Goal: Task Accomplishment & Management: Complete application form

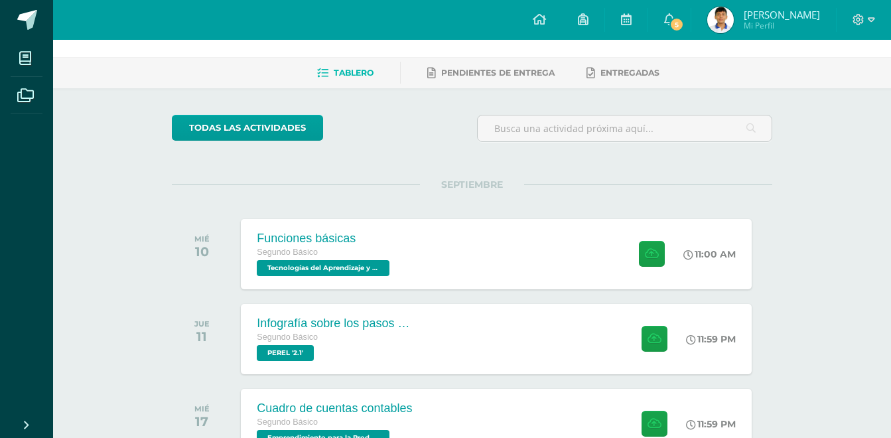
scroll to position [66, 0]
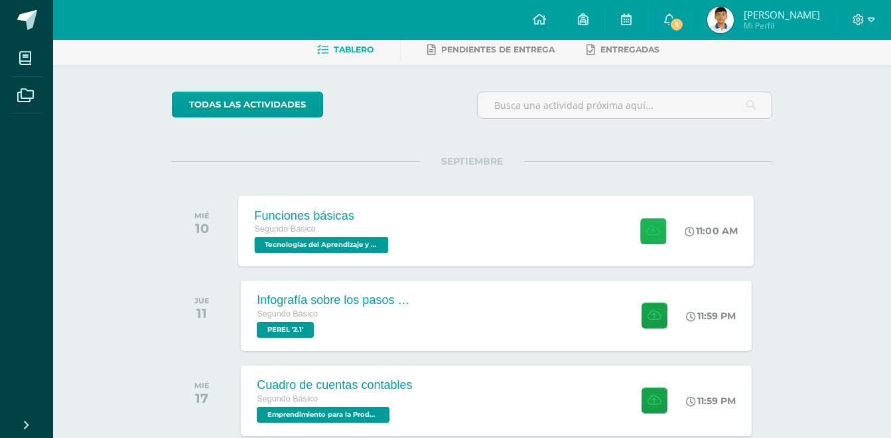
click at [650, 226] on icon at bounding box center [653, 230] width 14 height 11
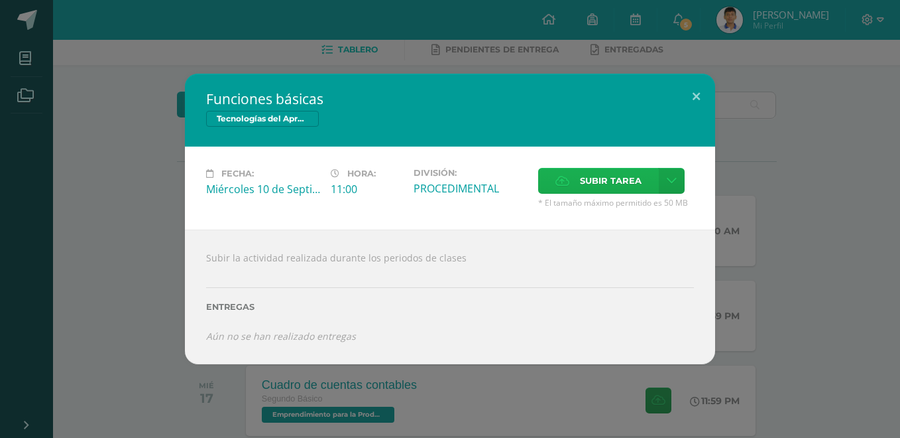
click at [582, 180] on span "Subir tarea" at bounding box center [611, 180] width 62 height 25
click at [0, 0] on input "Subir tarea" at bounding box center [0, 0] width 0 height 0
click at [434, 163] on div "Fecha: [DATE] Hora: 11:00 División: PROCEDIMENTAL Cancelar" at bounding box center [450, 188] width 530 height 83
click at [422, 282] on div "Entregas" at bounding box center [450, 302] width 488 height 54
click at [578, 185] on label "Subir tarea" at bounding box center [598, 181] width 121 height 26
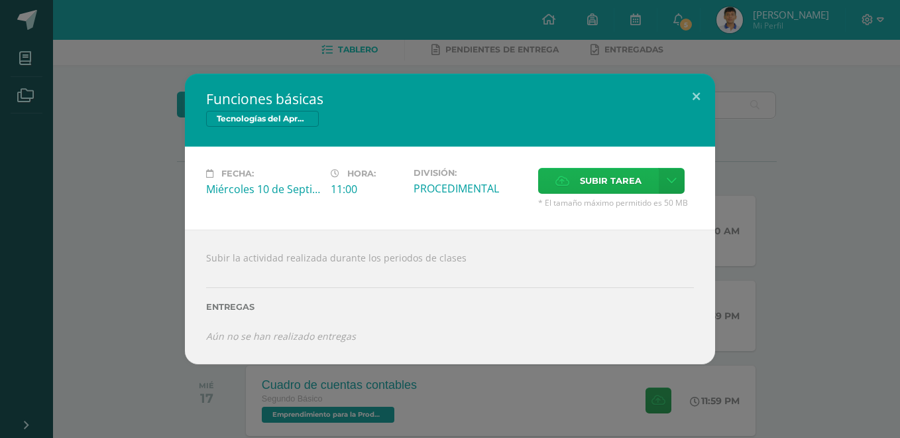
click at [0, 0] on input "Subir tarea" at bounding box center [0, 0] width 0 height 0
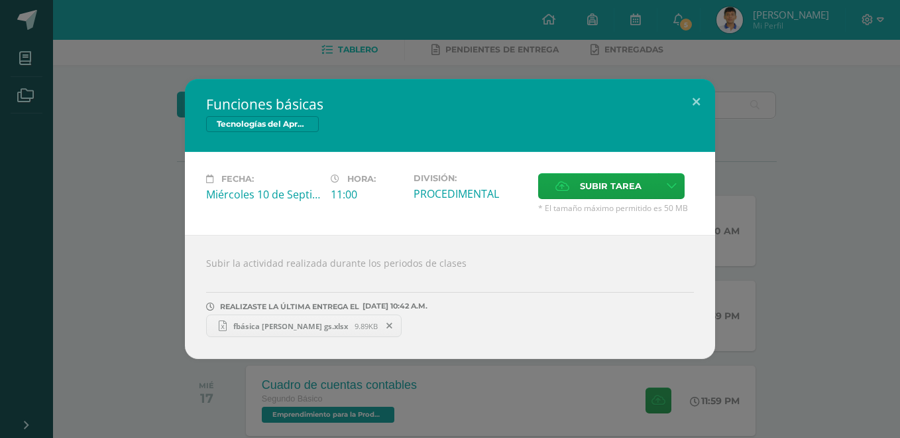
click at [304, 322] on span "fbásica [PERSON_NAME] gs.xlsx" at bounding box center [291, 326] width 128 height 10
click at [530, 35] on div "Funciones básicas Tecnologías del Aprendizaje y la Comunicación Fecha: [DATE] H…" at bounding box center [450, 219] width 900 height 438
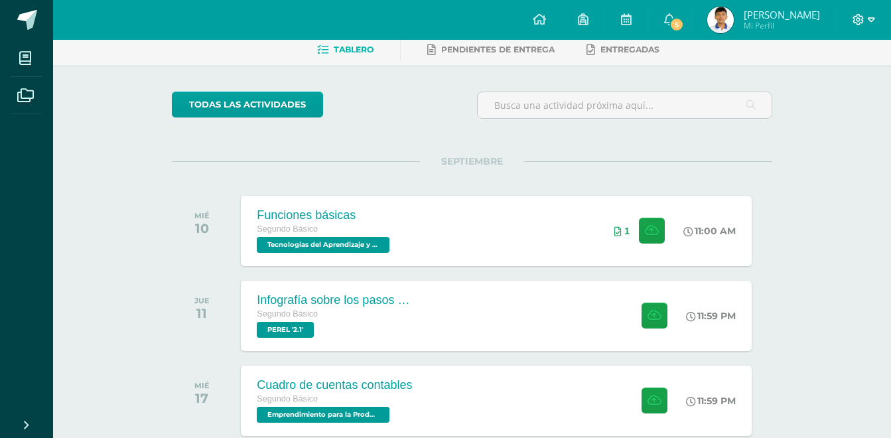
click at [858, 21] on icon at bounding box center [858, 20] width 12 height 12
click at [826, 97] on link "Cerrar sesión" at bounding box center [822, 90] width 105 height 19
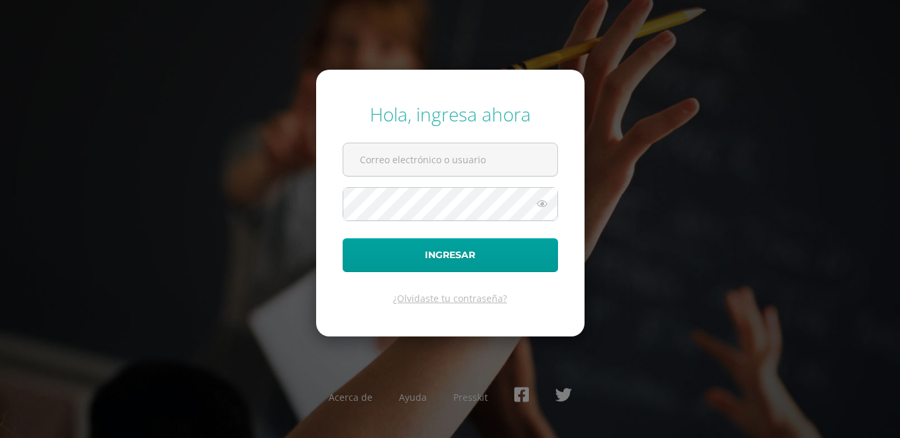
drag, startPoint x: 670, startPoint y: 80, endPoint x: 647, endPoint y: 86, distance: 24.0
click at [657, 92] on div "Hola, ingresa ahora Ingresar ¿Olvidaste tu contraseña? Acerca de Ayuda Presskit" at bounding box center [450, 219] width 911 height 438
